Goal: Transaction & Acquisition: Purchase product/service

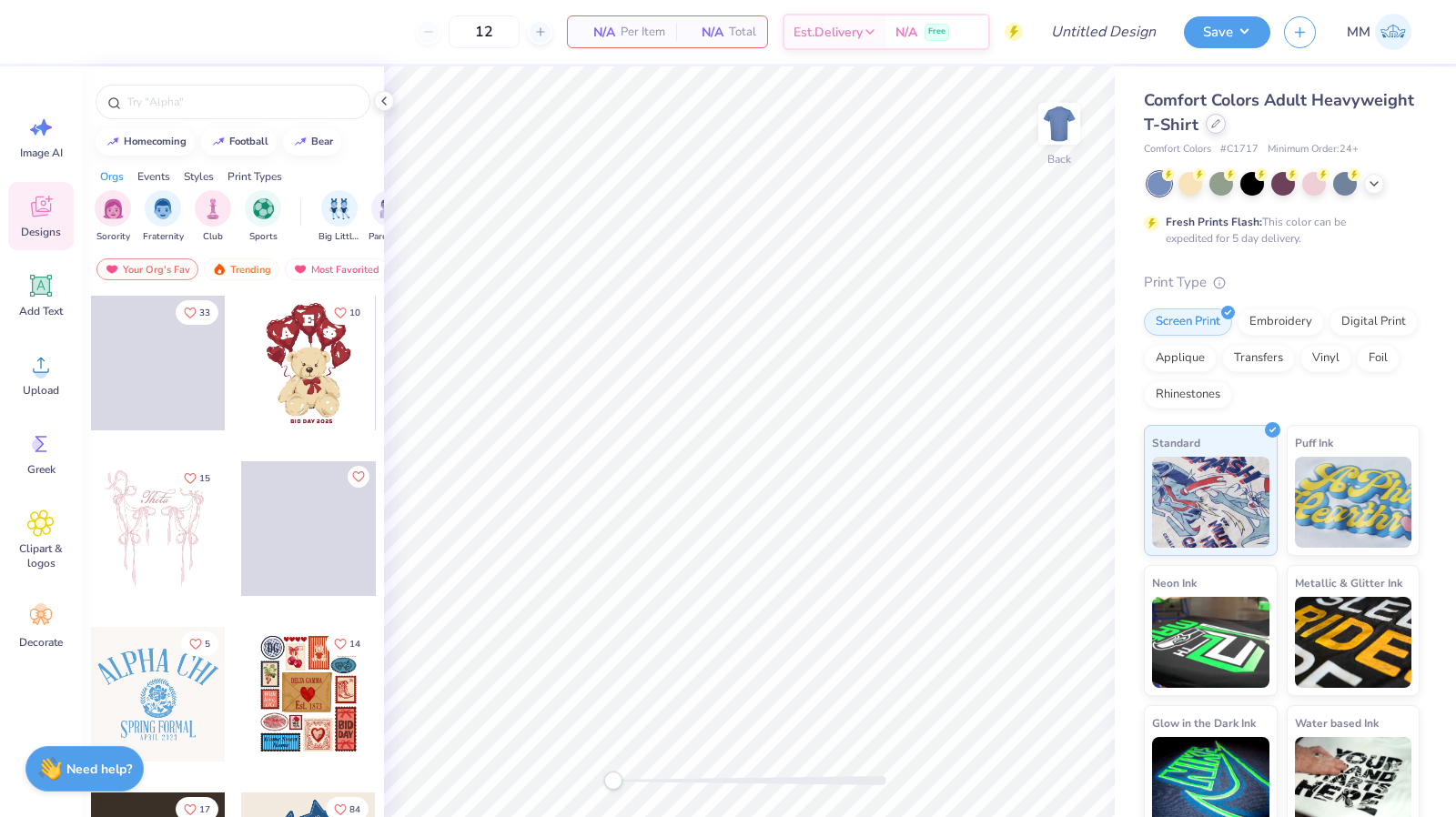
click at [1226, 132] on div at bounding box center [1216, 124] width 21 height 20
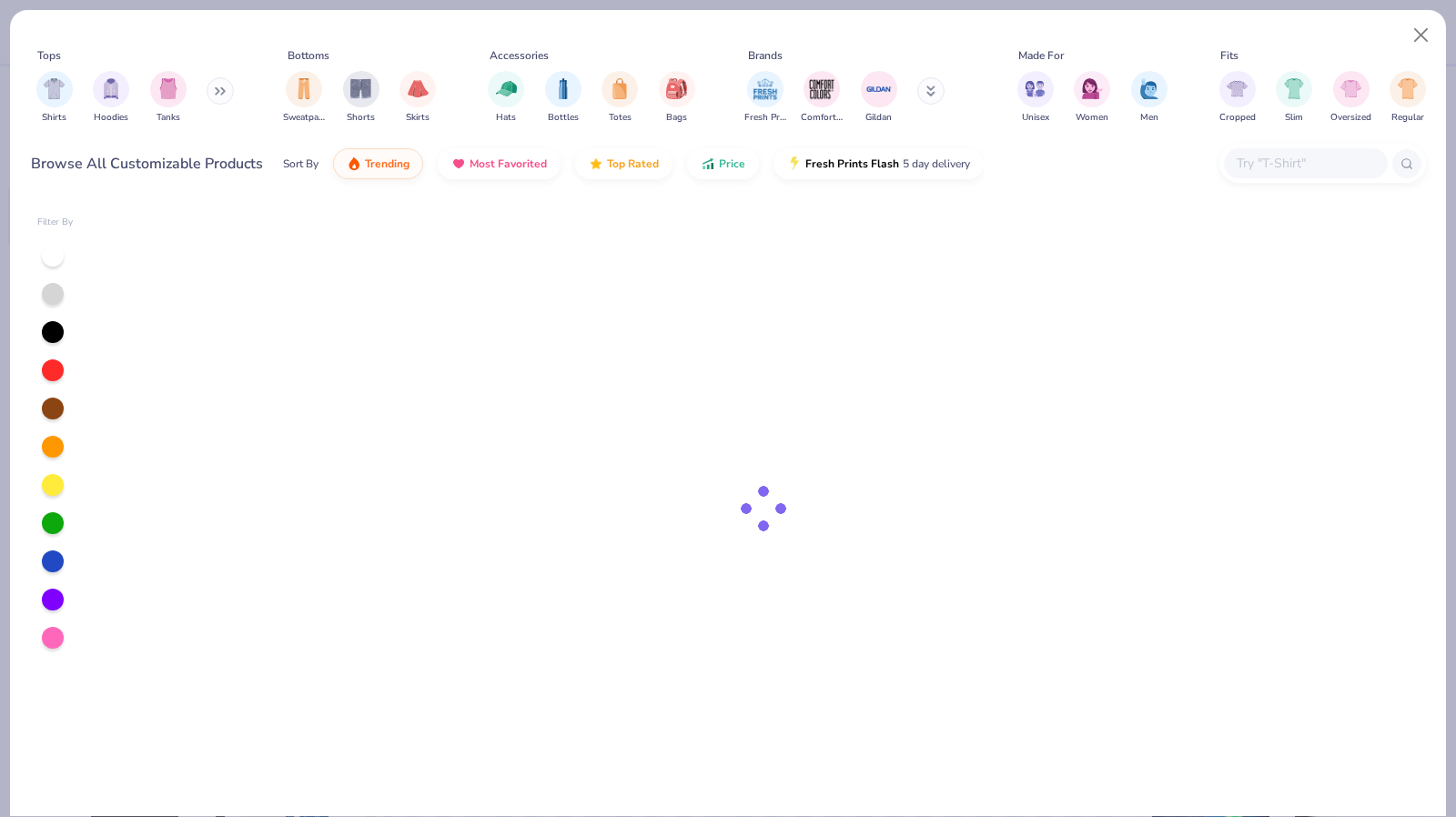
click at [1256, 173] on input "text" at bounding box center [1306, 163] width 141 height 20
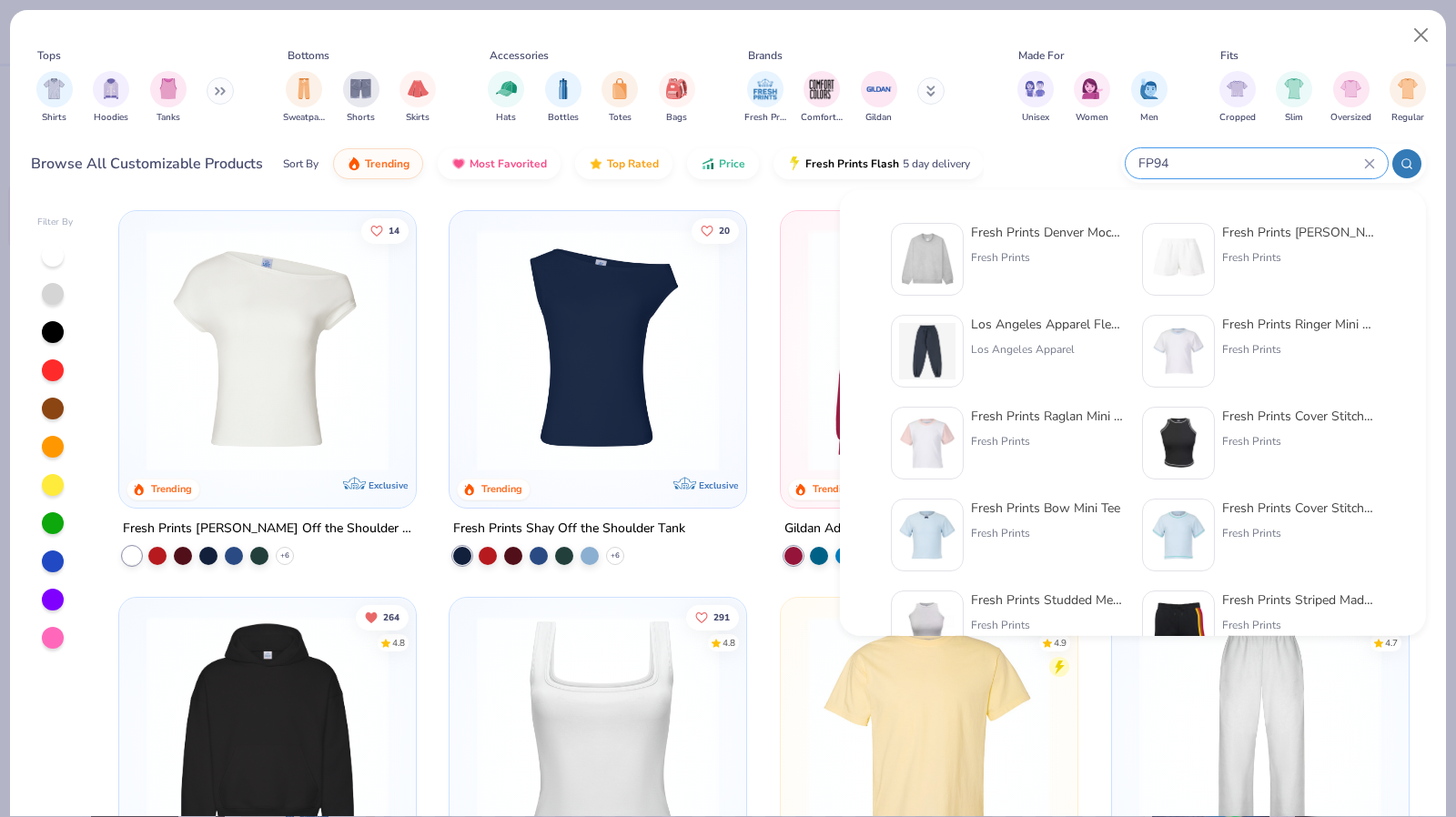
type input "FP94"
click at [1036, 223] on div "Fresh Prints Denver Mock Neck Heavyweight Sweatshirt" at bounding box center [1047, 232] width 153 height 20
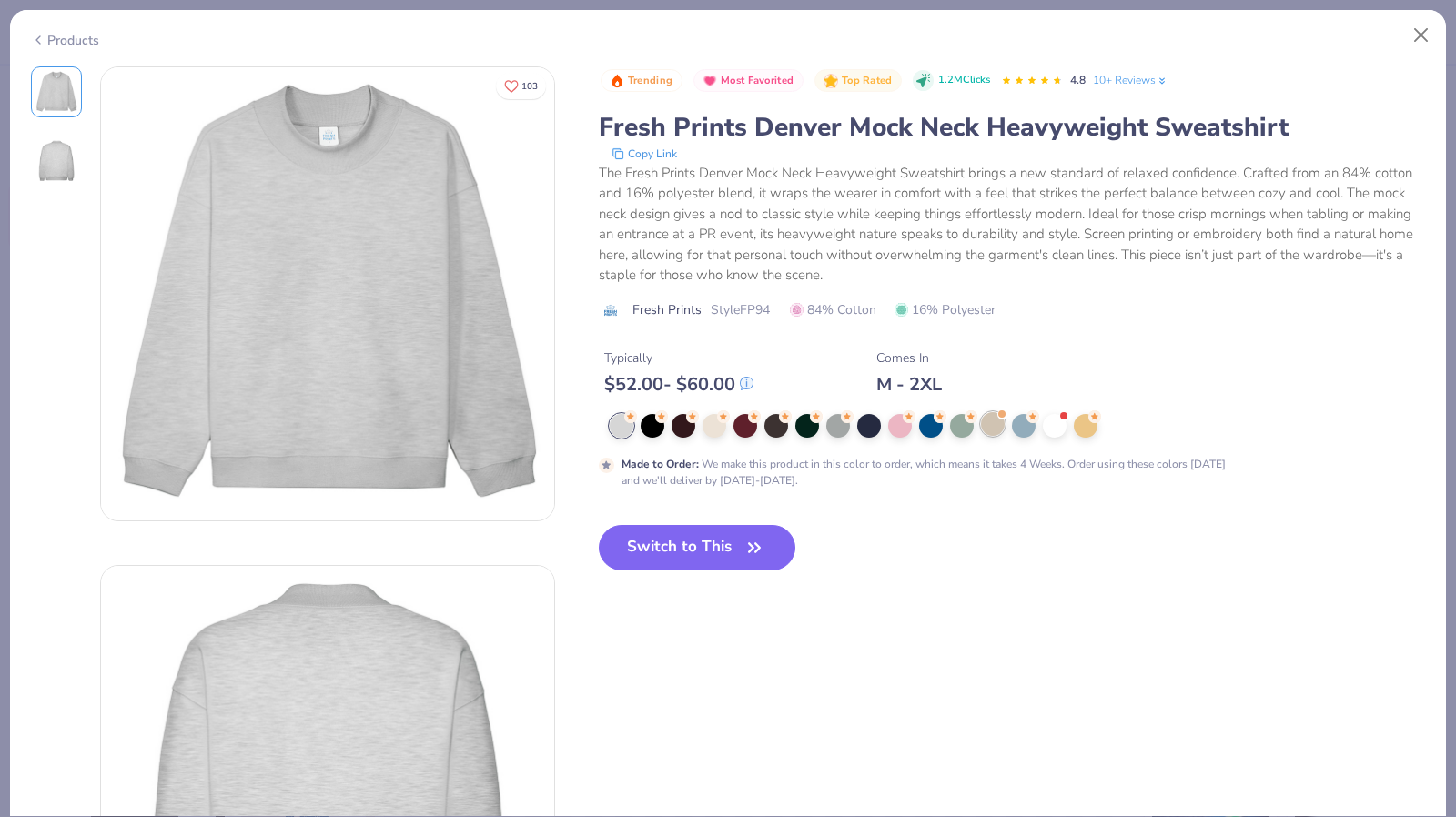
click at [981, 426] on div at bounding box center [993, 424] width 23 height 23
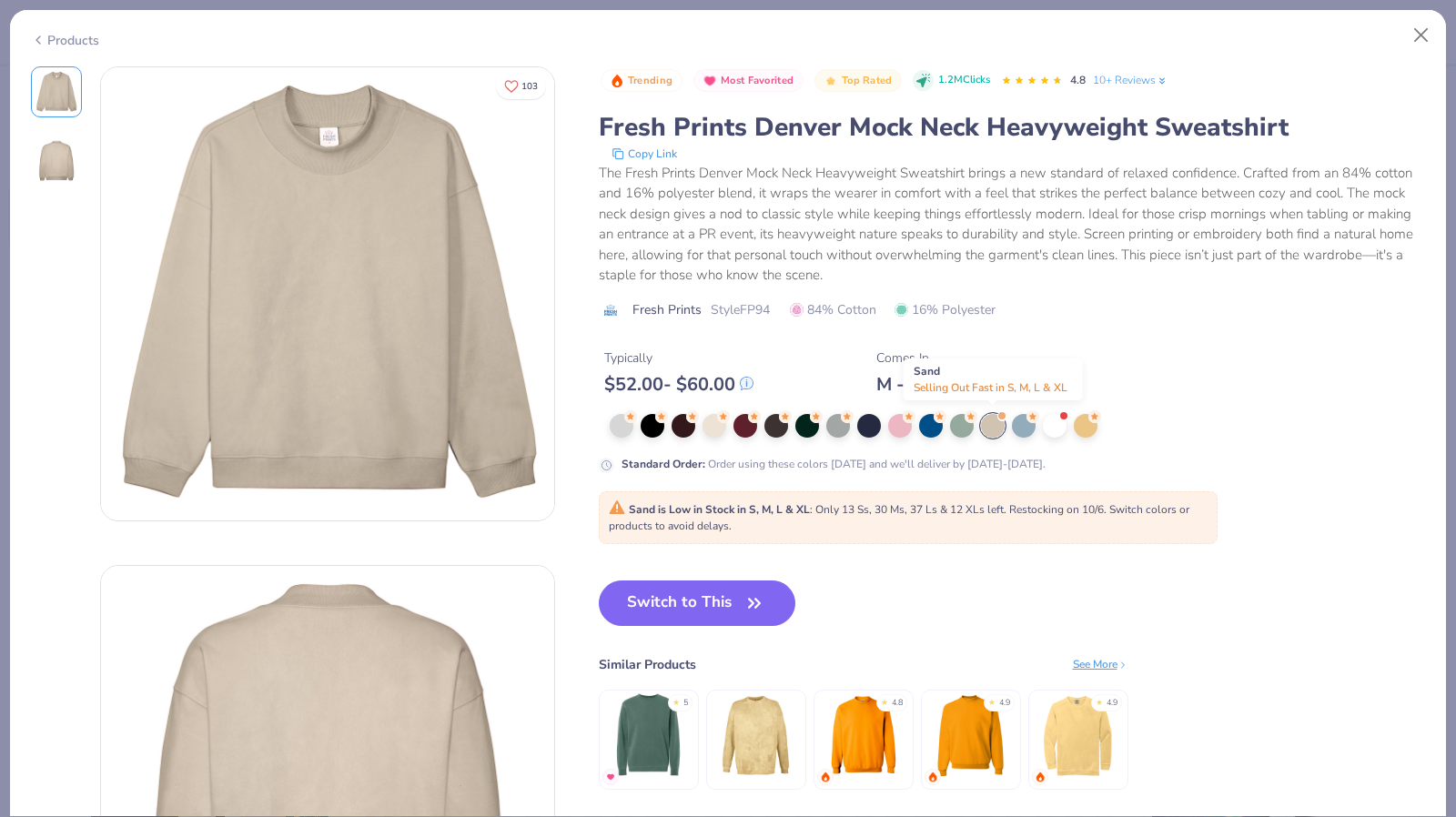
click at [990, 427] on div at bounding box center [993, 426] width 23 height 23
click at [701, 611] on button "Switch to This" at bounding box center [697, 603] width 197 height 46
click at [725, 590] on button "Switch to This" at bounding box center [697, 603] width 197 height 46
type input "50"
click at [725, 590] on button "Switch to This" at bounding box center [697, 603] width 197 height 46
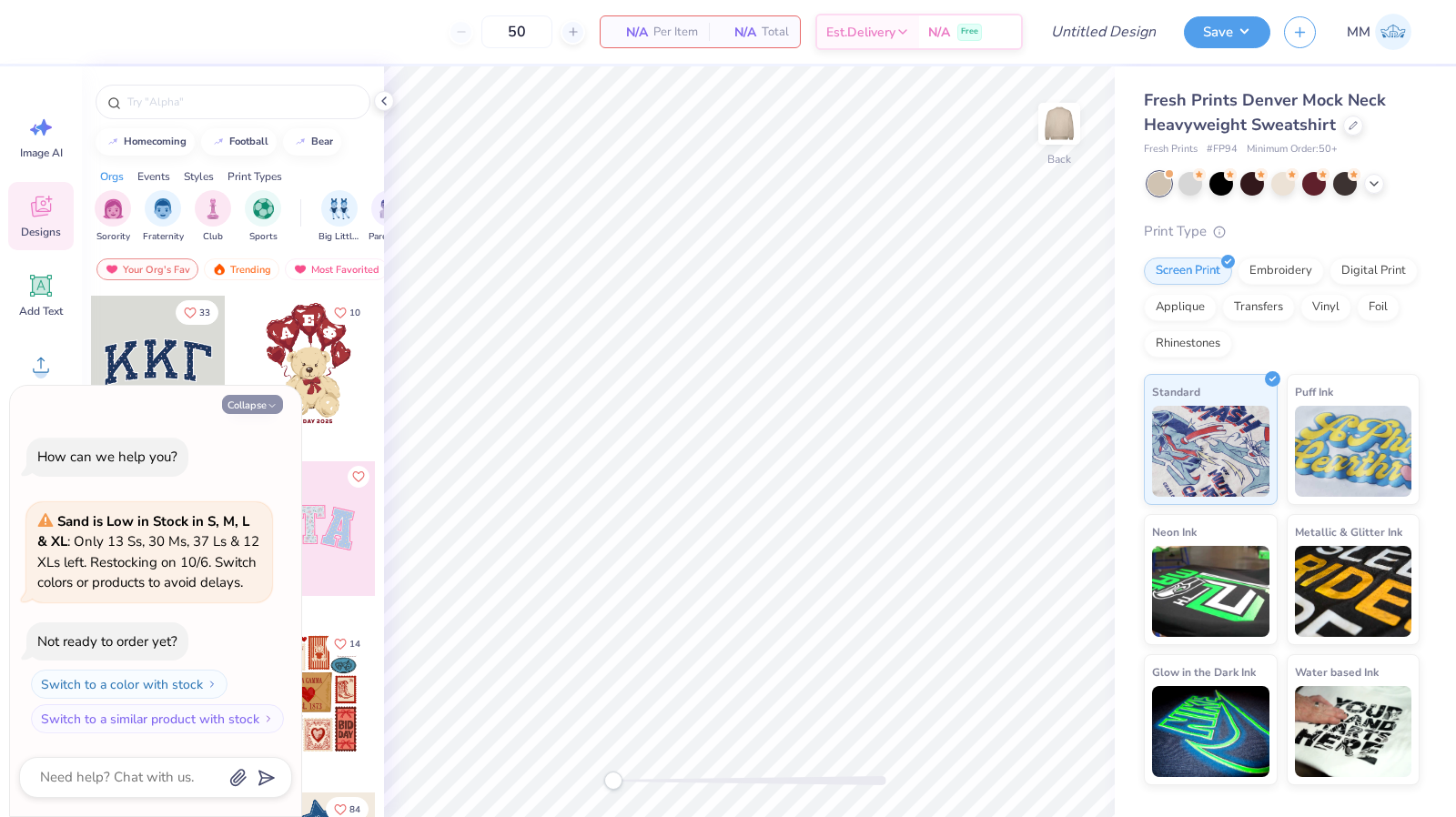
click at [273, 403] on icon "button" at bounding box center [271, 405] width 11 height 11
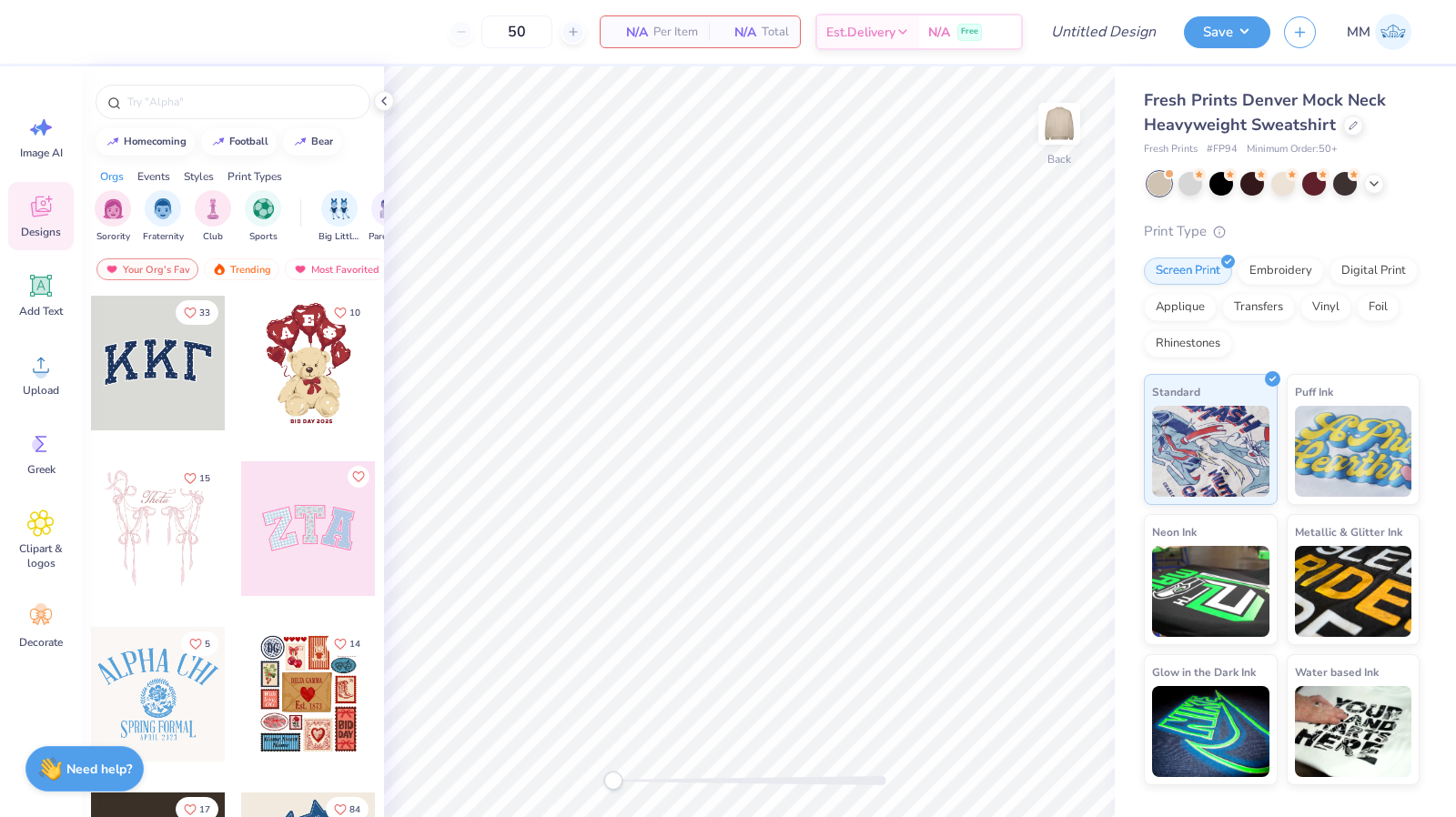
type textarea "x"
click at [21, 370] on div "Upload" at bounding box center [40, 375] width 65 height 68
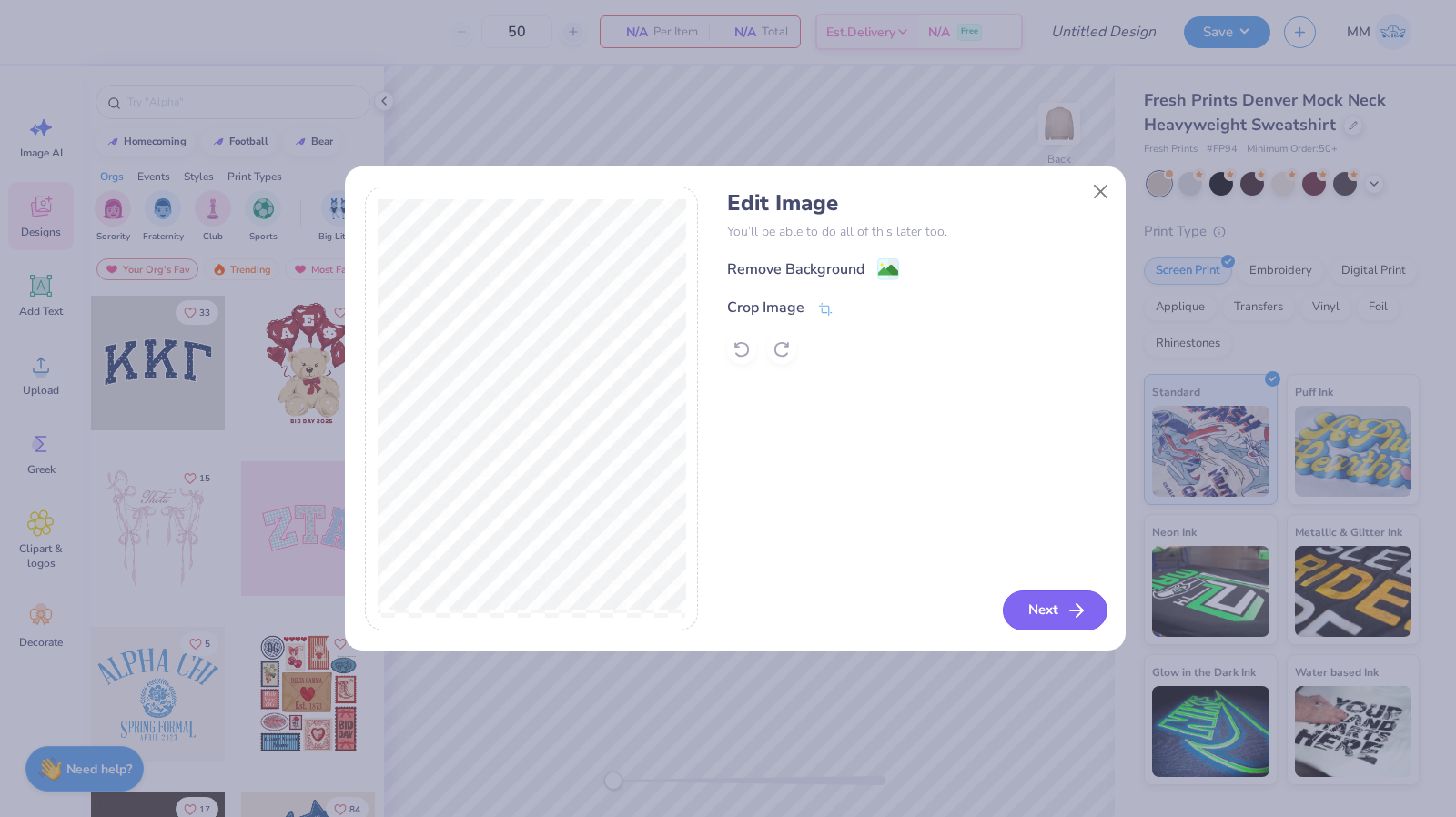
click at [1041, 609] on button "Next" at bounding box center [1055, 610] width 104 height 40
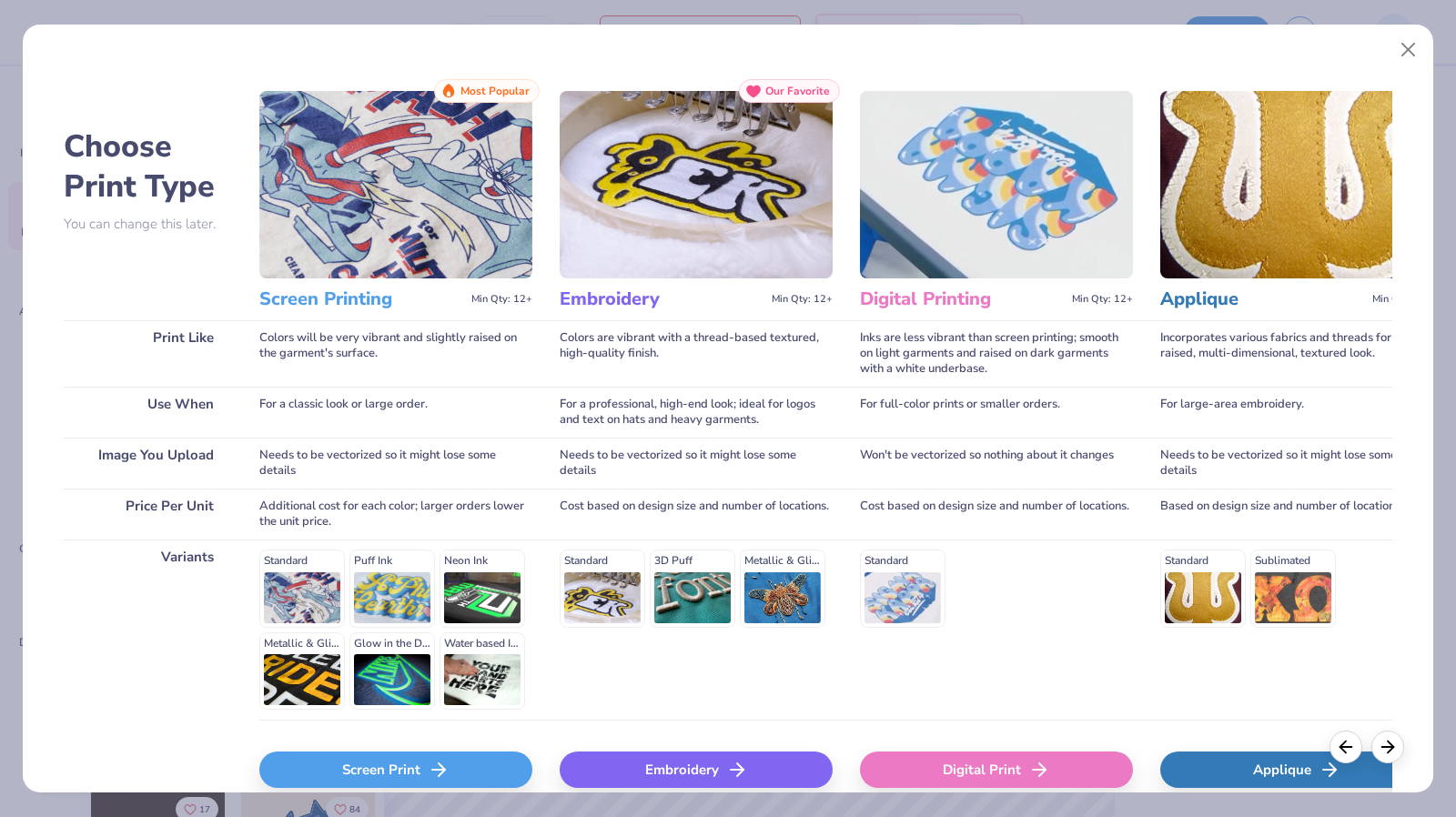
click at [653, 775] on div "Embroidery" at bounding box center [696, 769] width 273 height 36
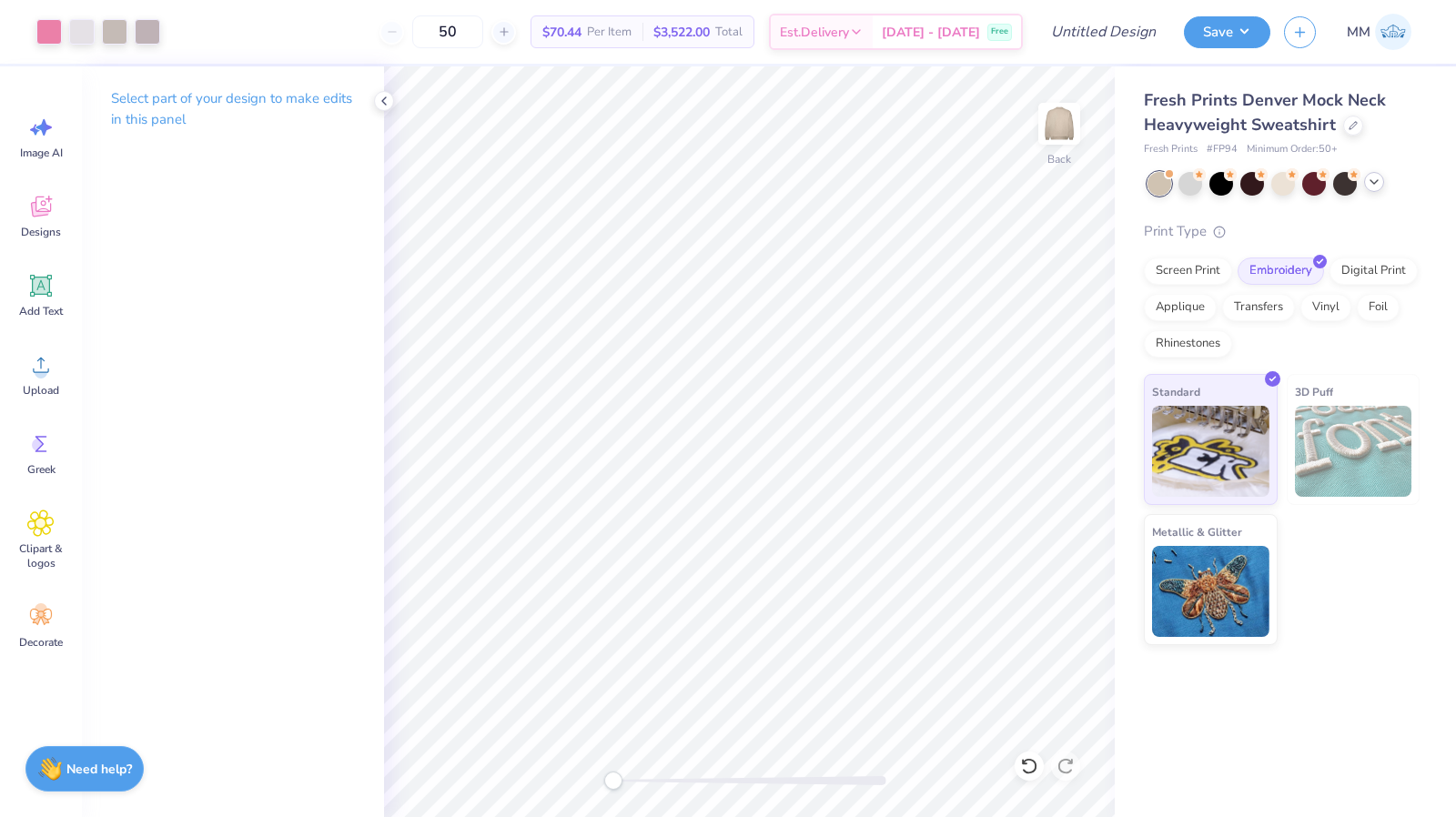
click at [1378, 188] on div at bounding box center [1374, 182] width 21 height 20
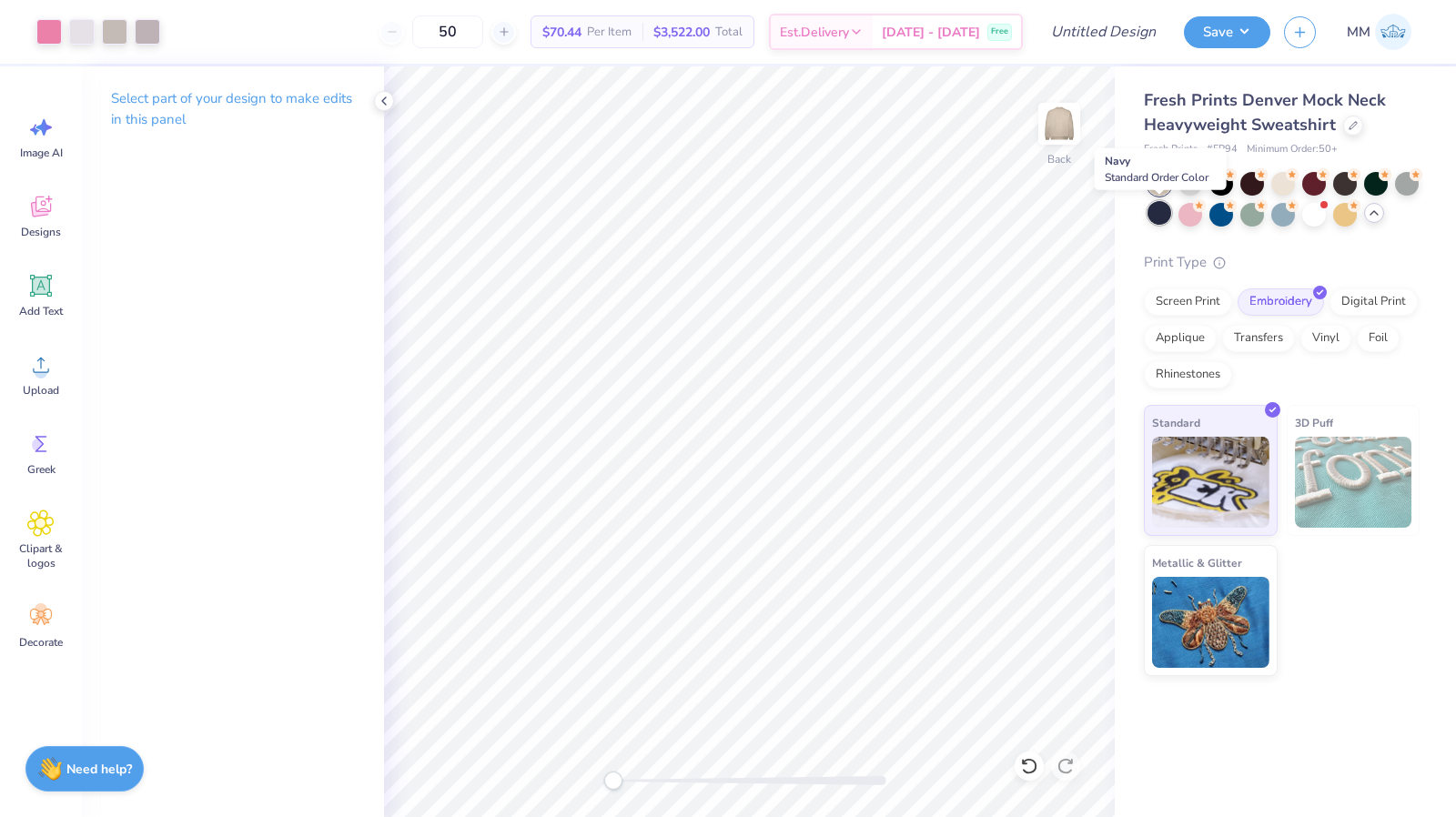
click at [1154, 219] on div at bounding box center [1159, 213] width 23 height 23
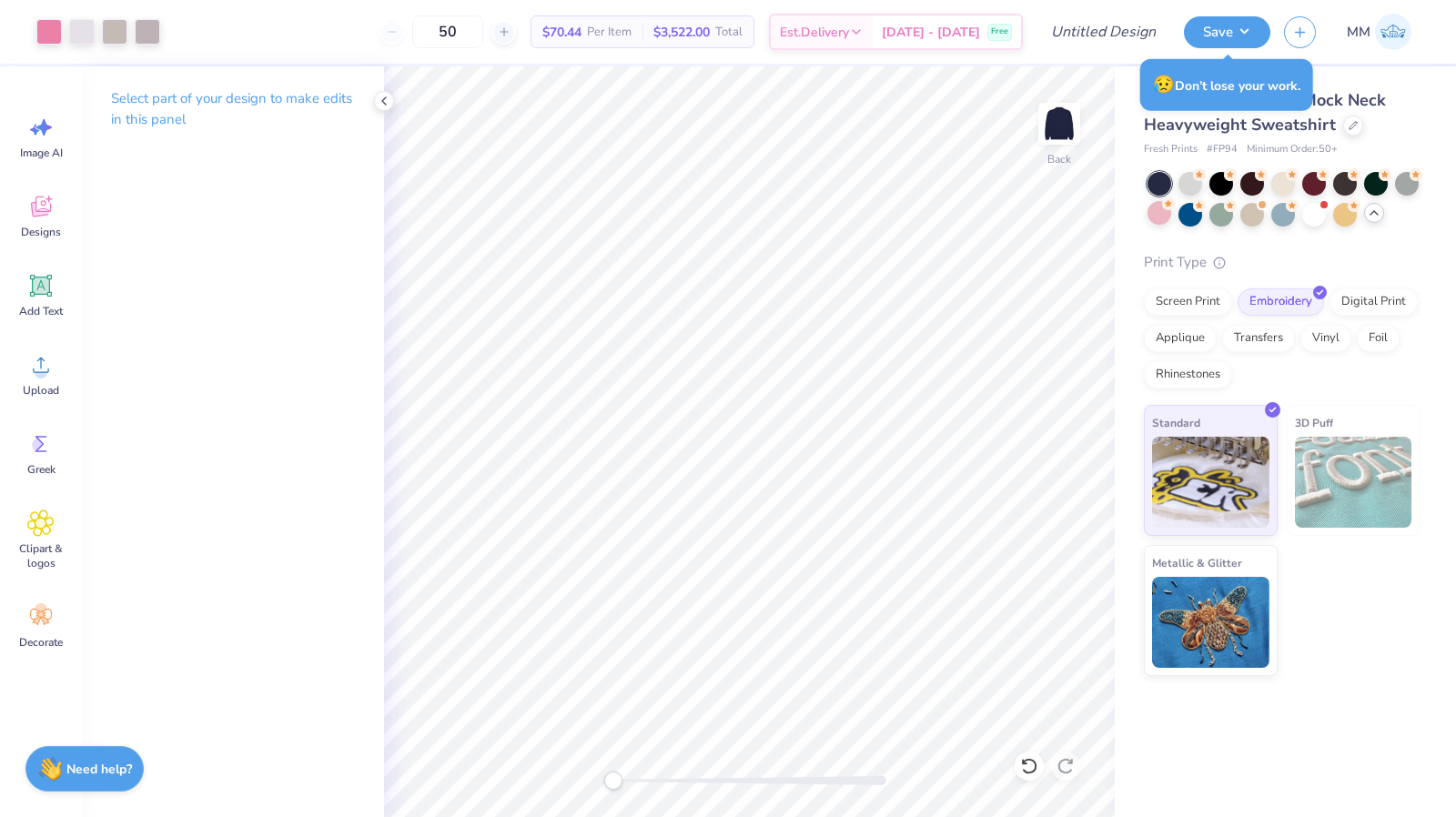
click at [1443, 116] on div "Fresh Prints Denver Mock Neck Heavyweight Sweatshirt Fresh Prints # FP94 Minimu…" at bounding box center [1286, 371] width 342 height 609
click at [1266, 52] on div "Save MM" at bounding box center [1320, 31] width 272 height 63
click at [391, 96] on icon at bounding box center [384, 101] width 15 height 15
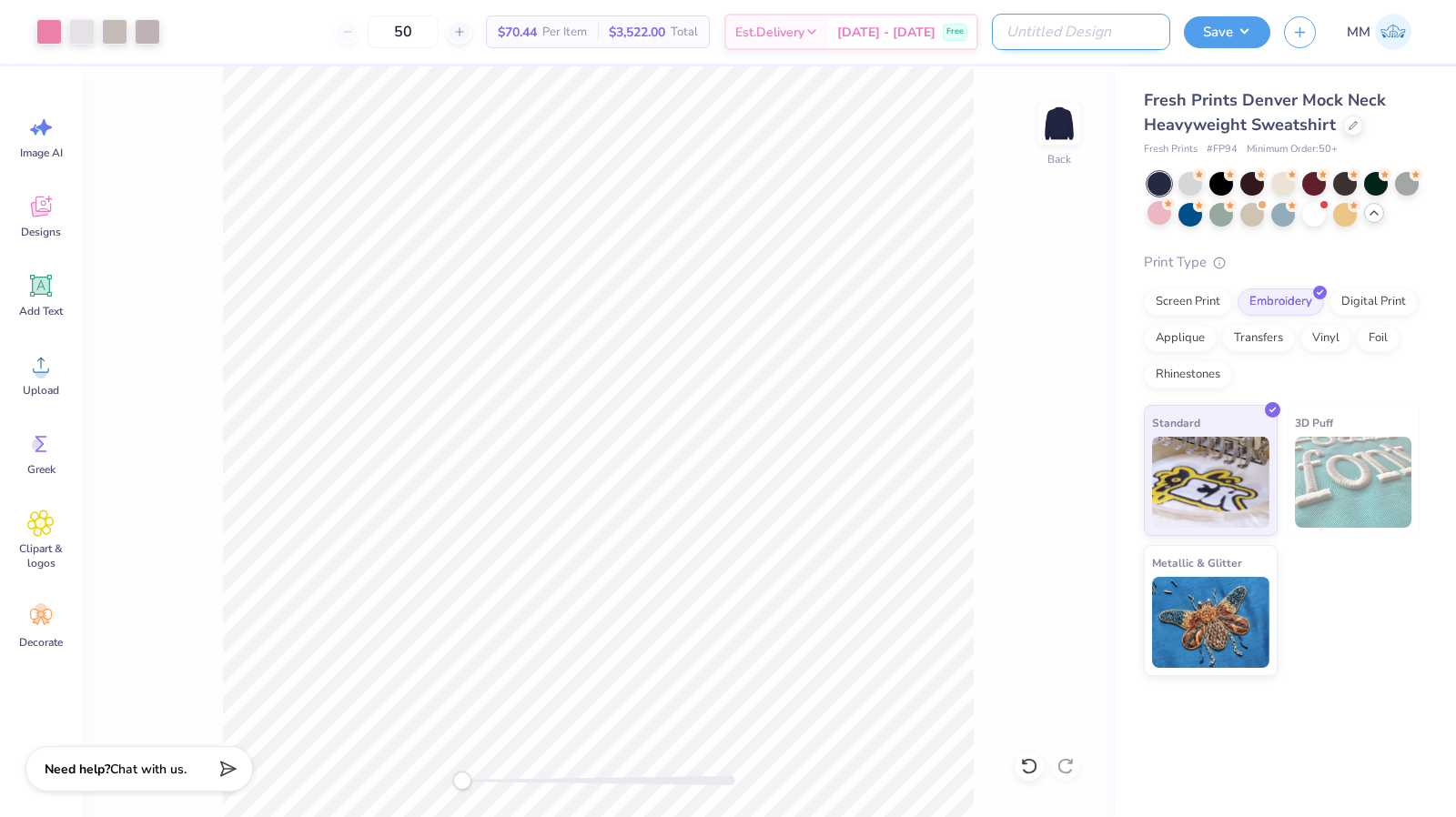
click at [1075, 39] on input "Design Title" at bounding box center [1081, 31] width 179 height 36
type input "SigKap Navy"
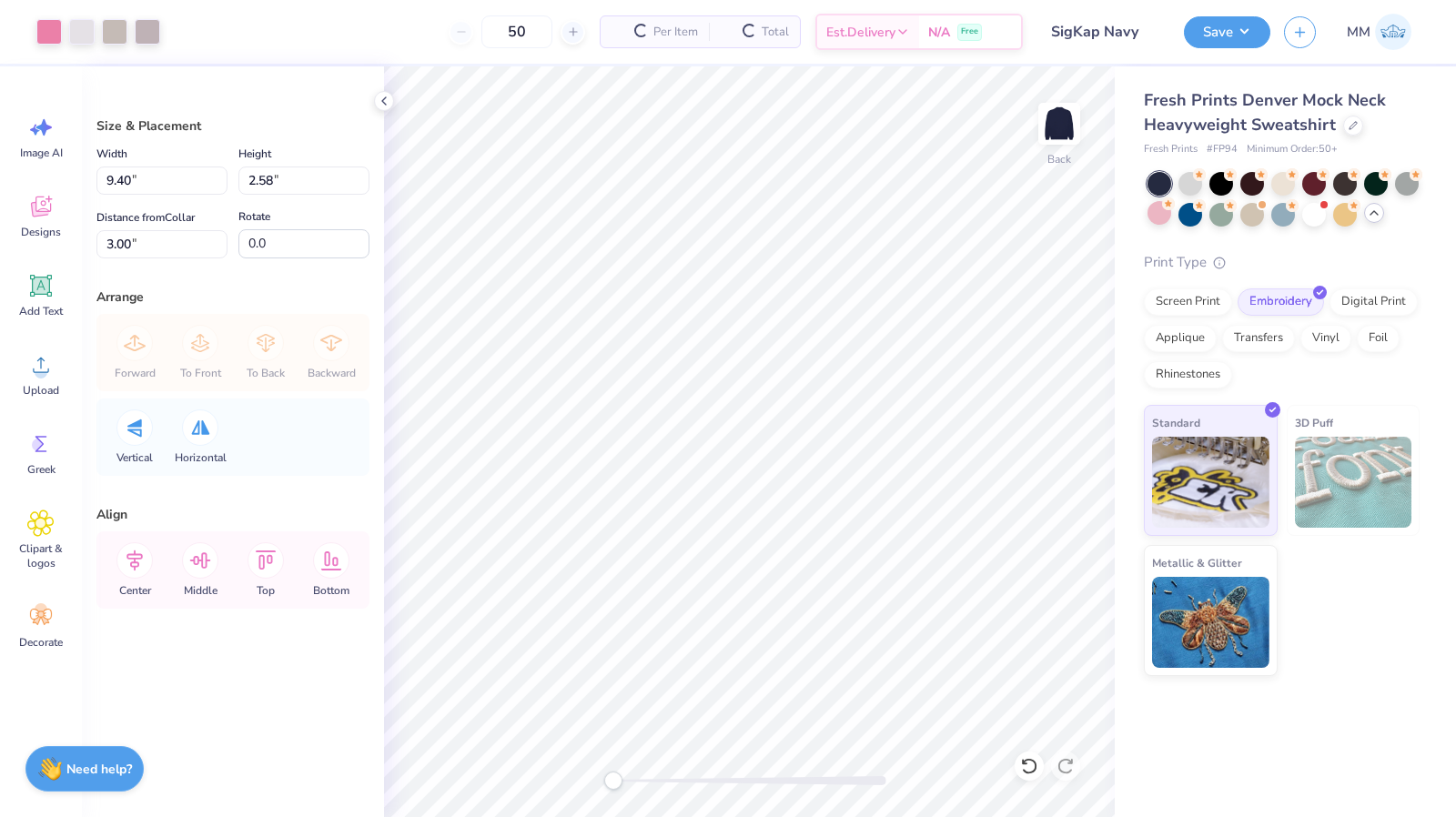
type input "9.40"
type input "2.58"
type input "12.00"
type input "3.29"
type input "11.13"
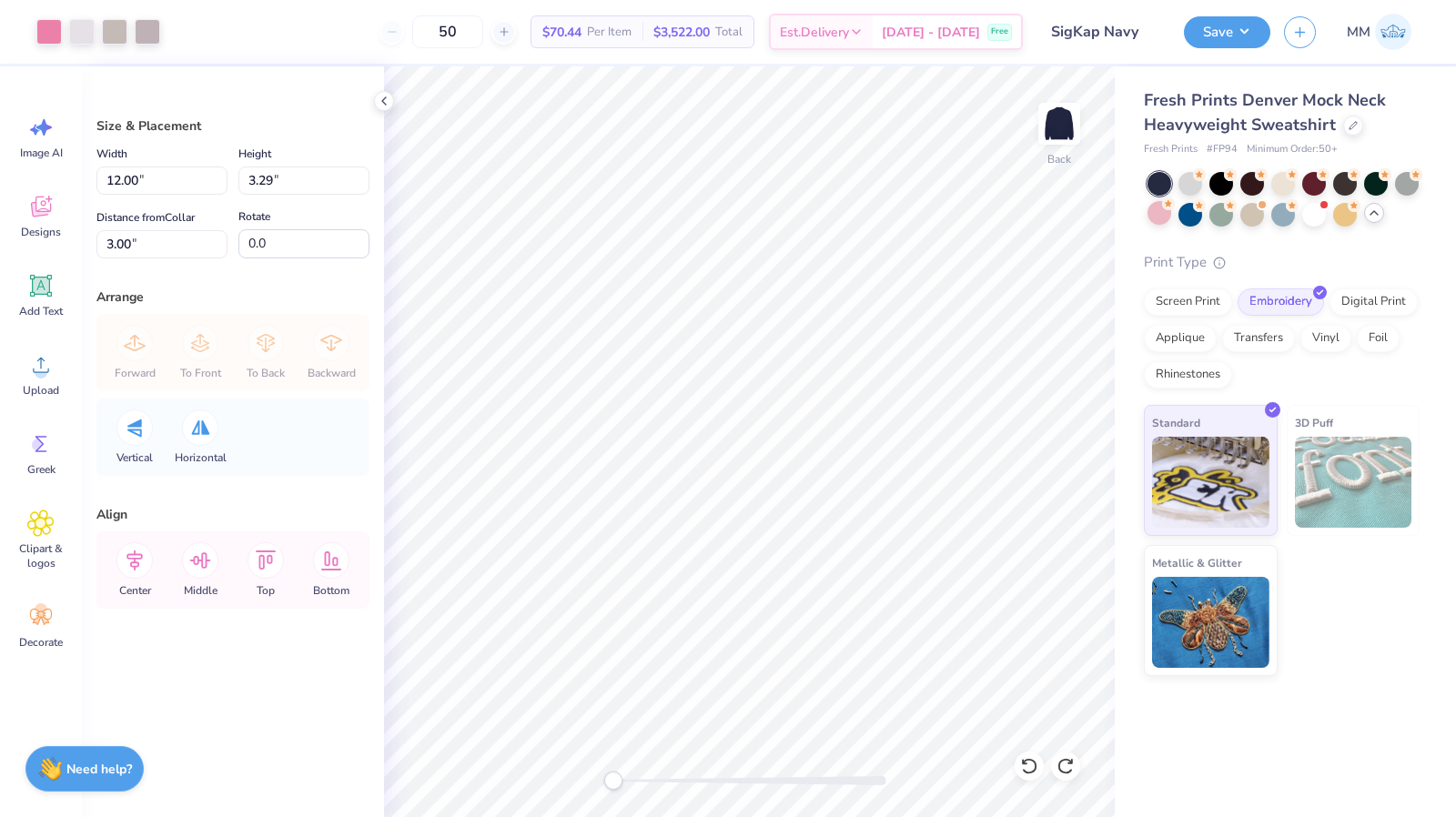
type input "3.05"
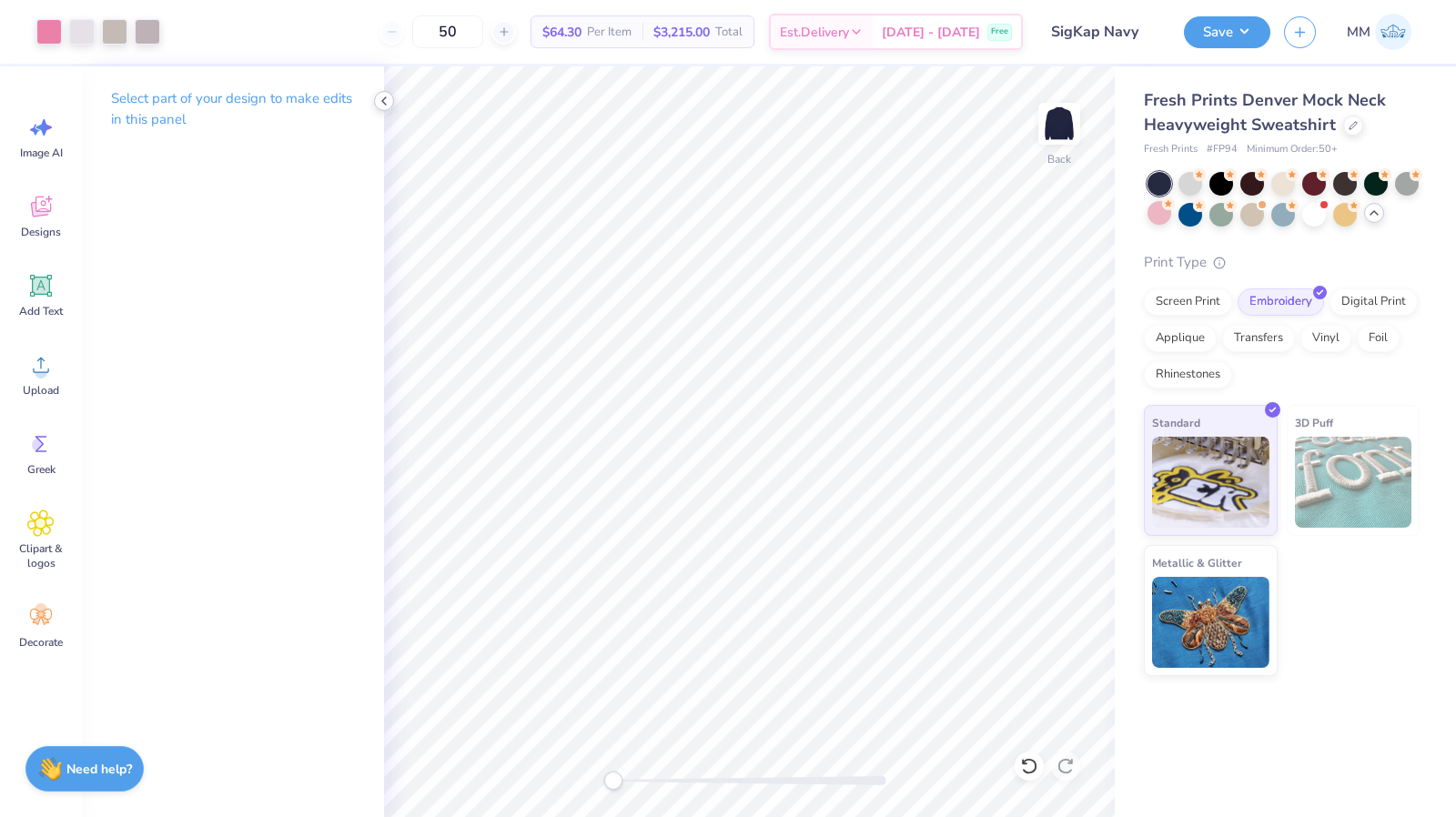
click at [382, 93] on div at bounding box center [384, 101] width 21 height 20
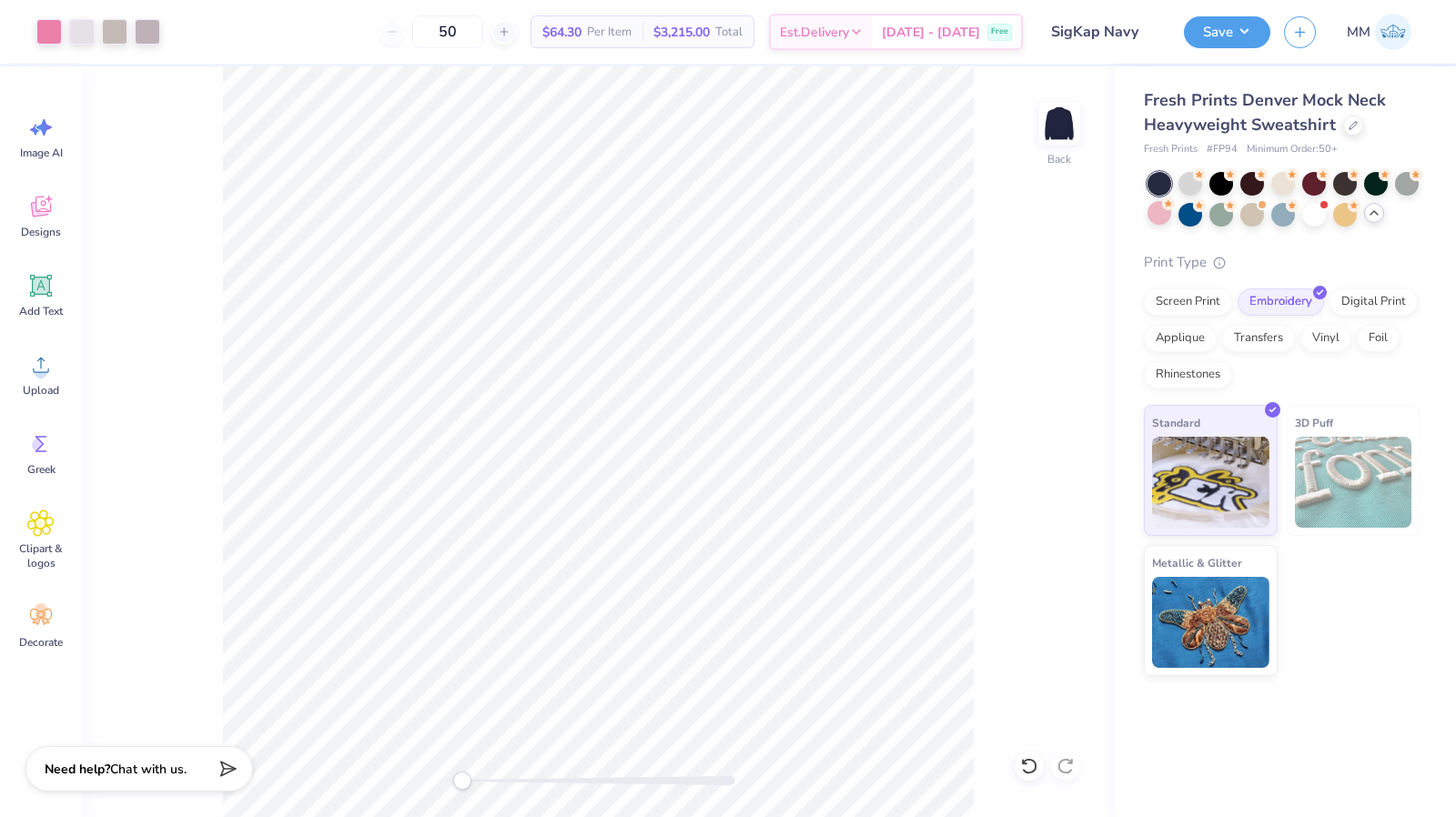
click at [1190, 354] on div "Screen Print Embroidery Digital Print Applique Transfers Vinyl Foil Rhinestones" at bounding box center [1282, 338] width 275 height 101
click at [1189, 347] on div "Applique" at bounding box center [1181, 336] width 73 height 27
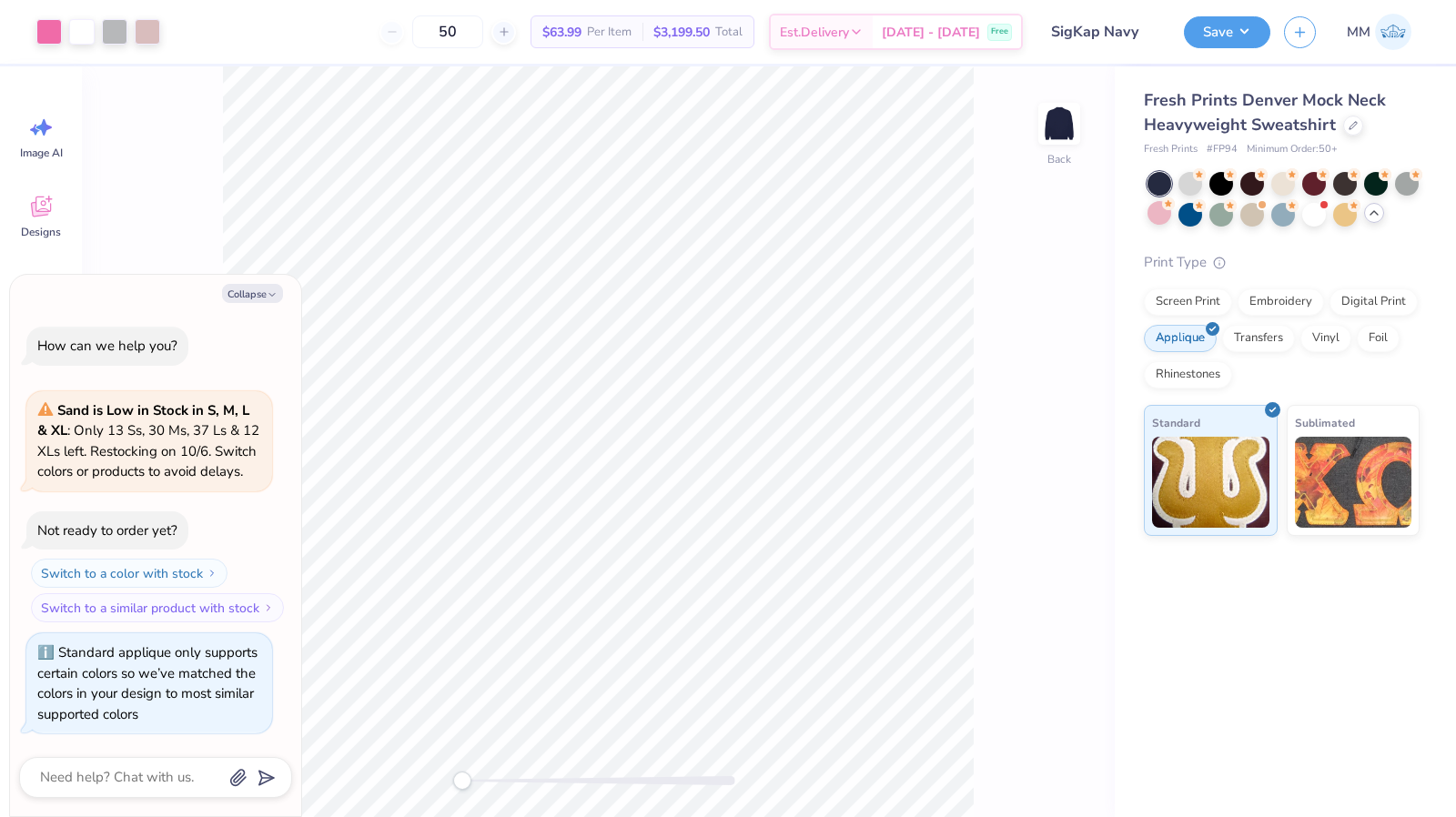
click at [419, 29] on div "50" at bounding box center [448, 32] width 137 height 33
click at [400, 23] on div "50 $63.99 Per Item $3,199.50 Total Est. Delivery [DATE] - [DATE] Free" at bounding box center [599, 31] width 850 height 63
click at [411, 32] on div "50" at bounding box center [448, 32] width 137 height 33
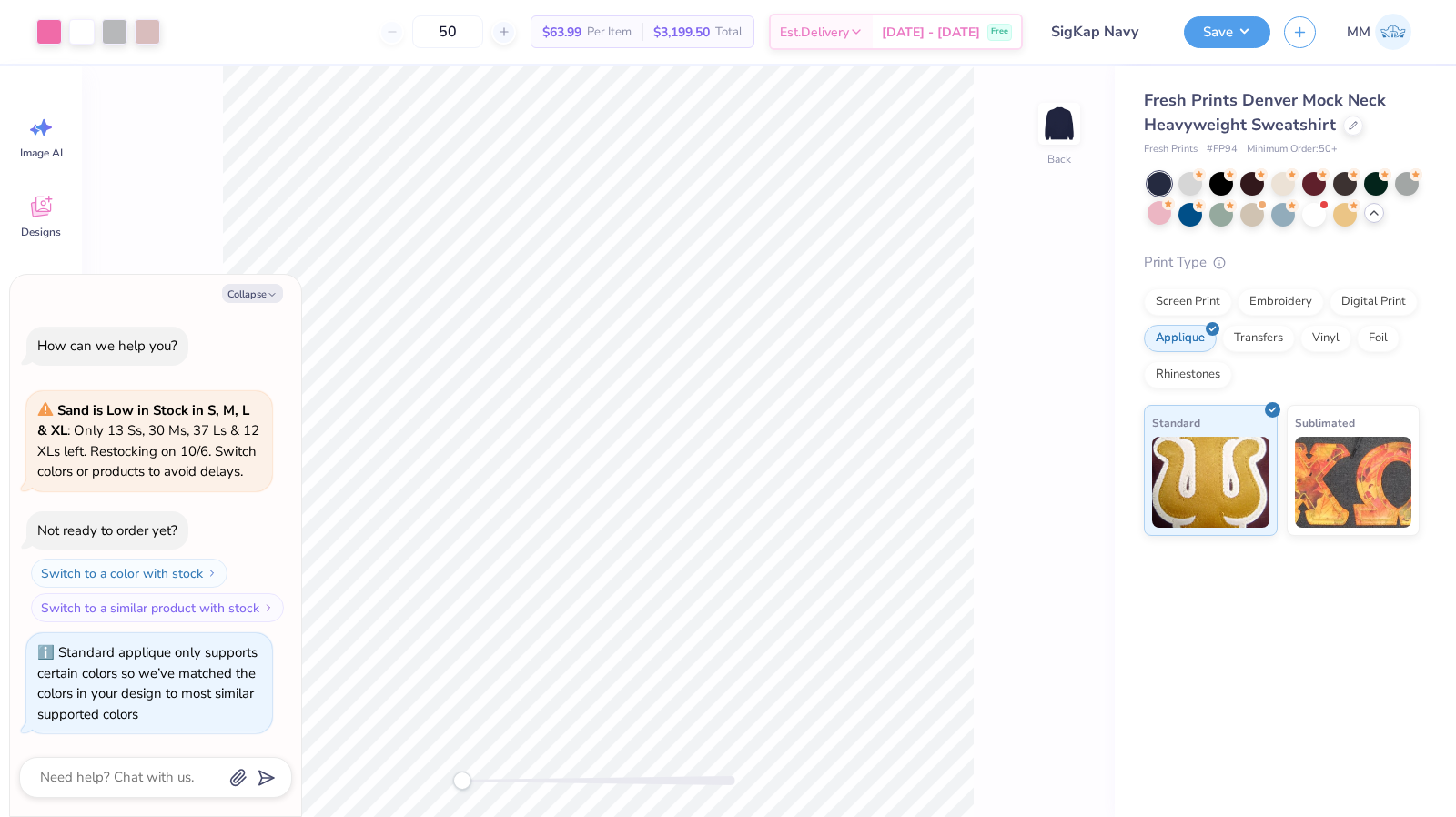
click at [411, 32] on div "50" at bounding box center [448, 32] width 137 height 33
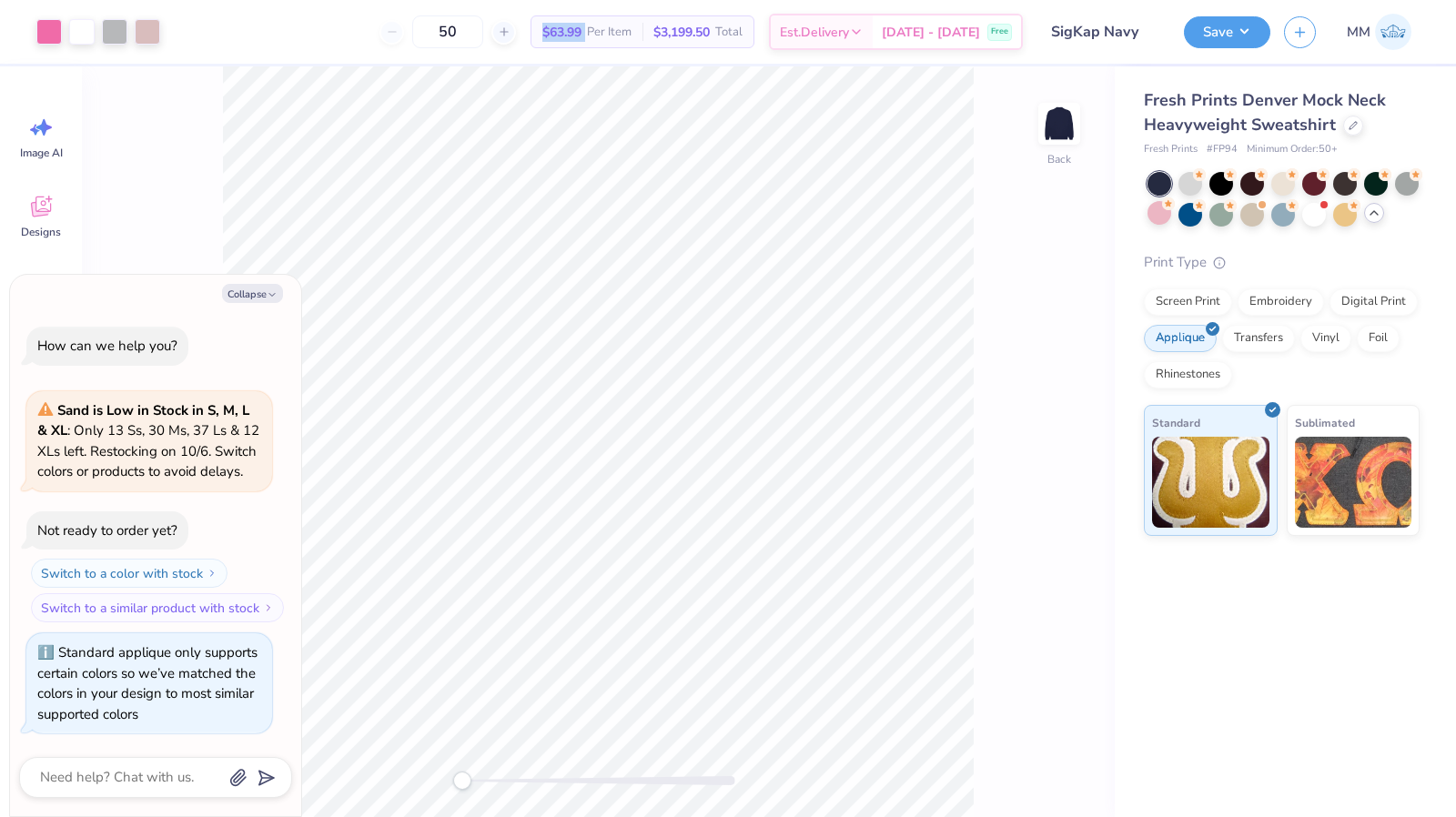
click at [411, 32] on div "50" at bounding box center [448, 32] width 137 height 33
click at [422, 32] on div "50" at bounding box center [448, 32] width 137 height 33
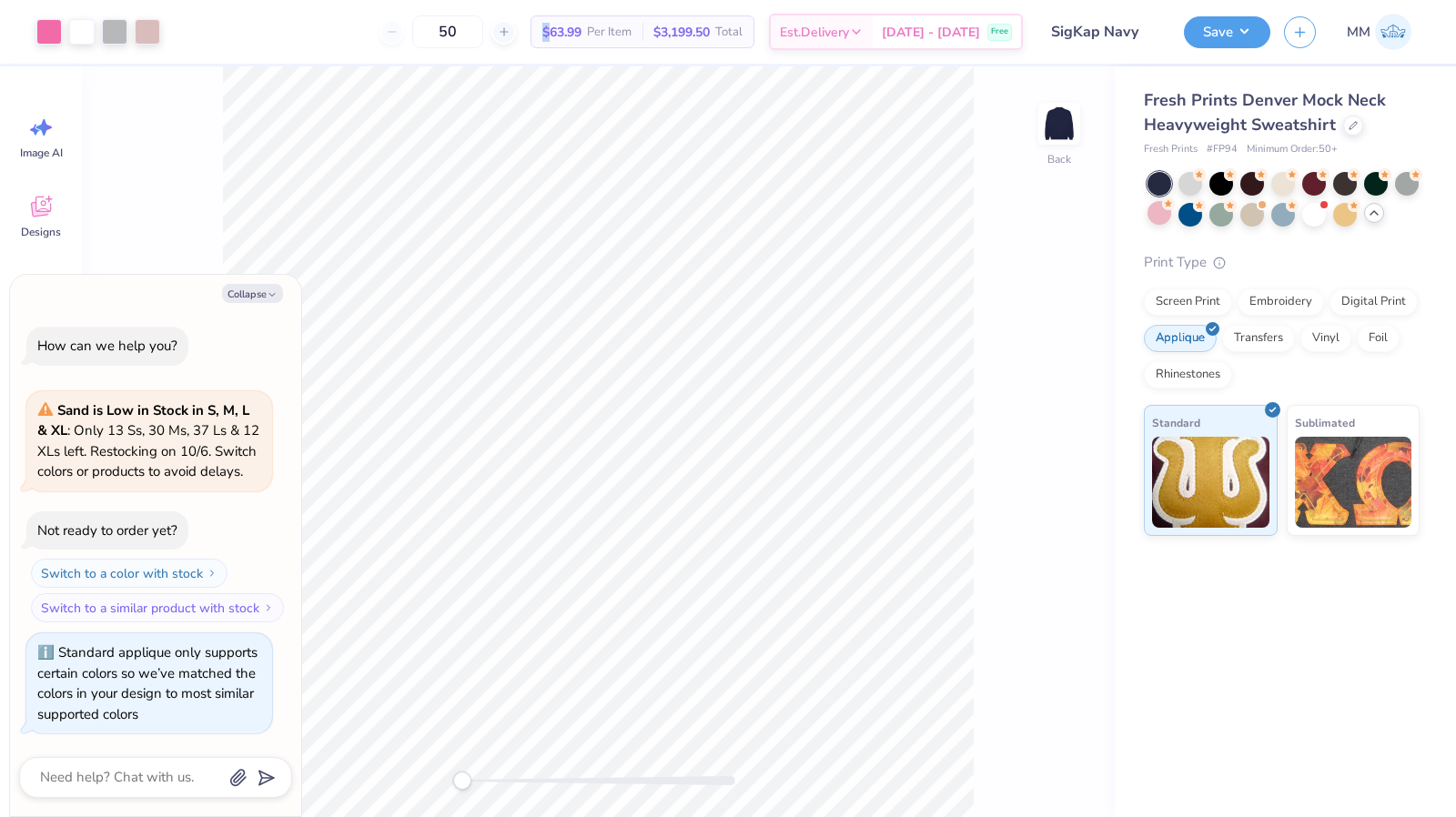
click at [422, 32] on div "50" at bounding box center [448, 32] width 137 height 33
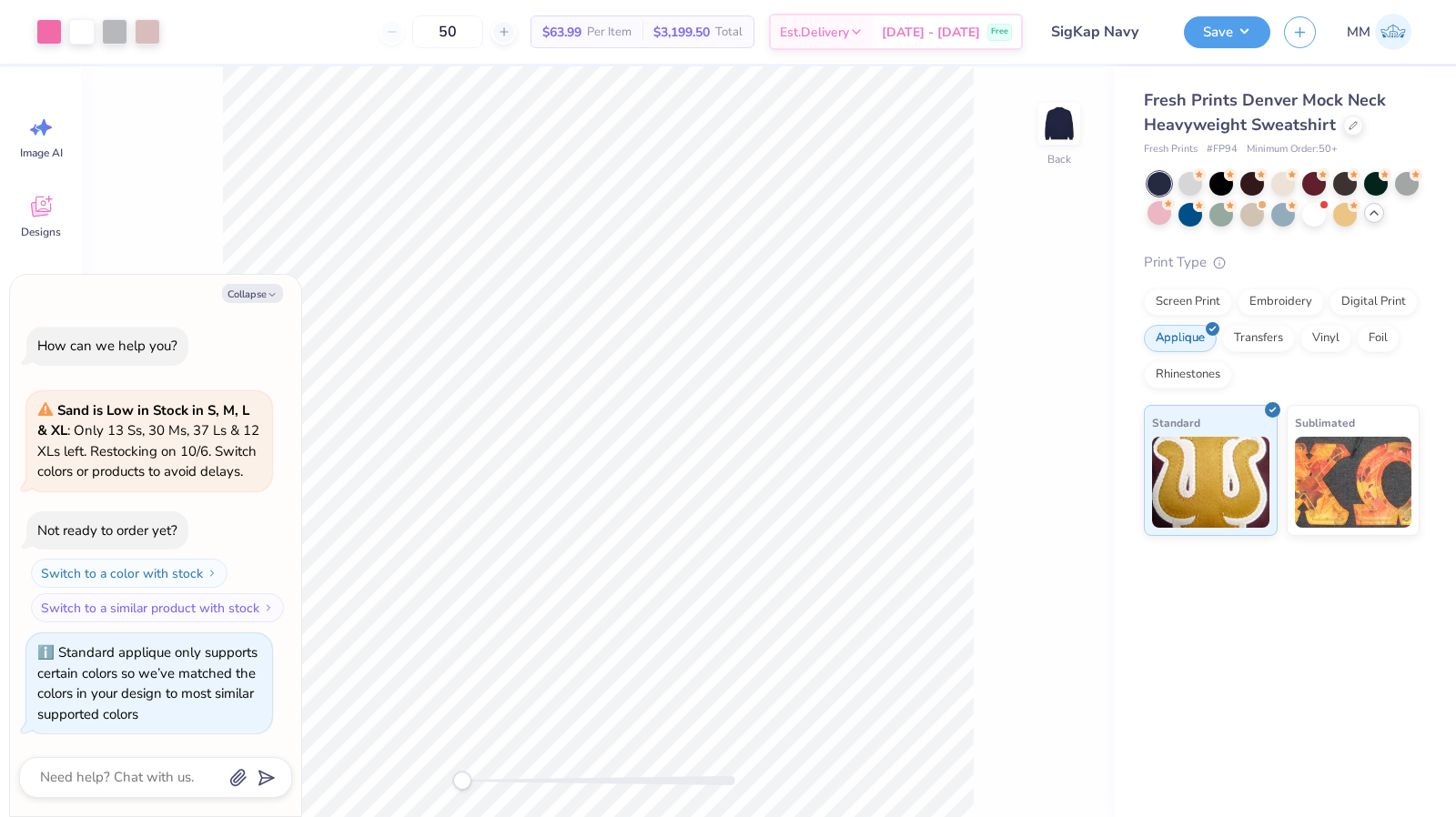
click at [422, 32] on div "50" at bounding box center [448, 32] width 137 height 33
type textarea "x"
